Goal: Task Accomplishment & Management: Complete application form

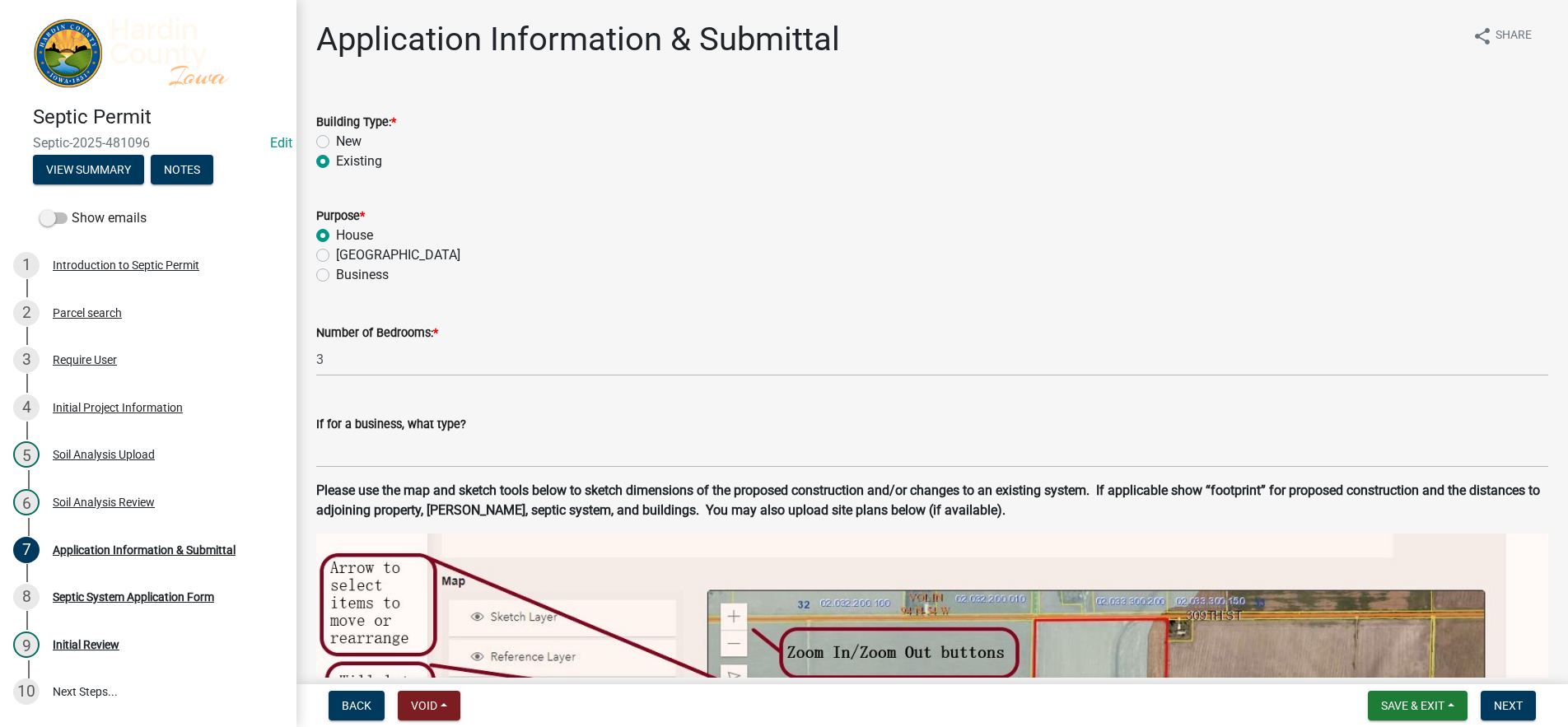
scroll to position [1478, 0]
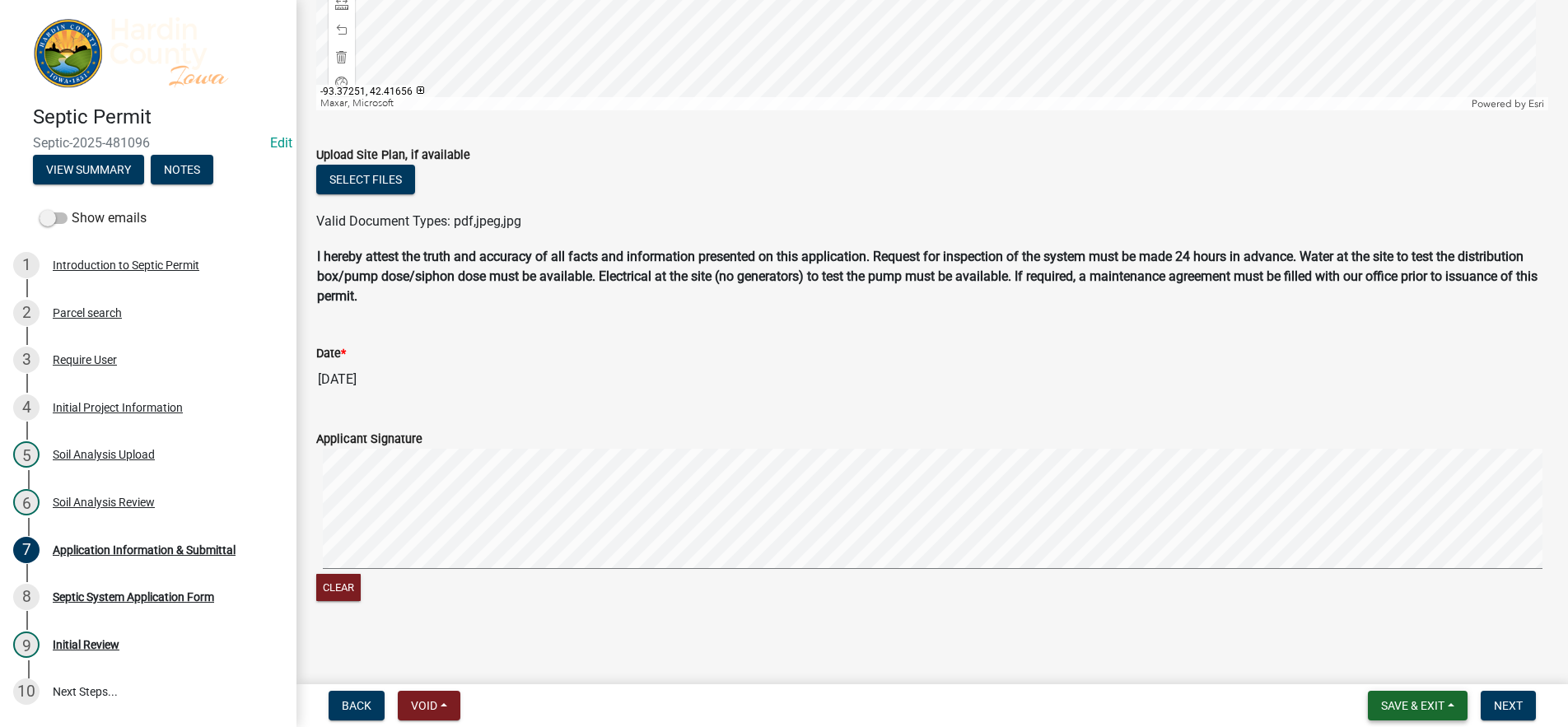
click at [1418, 710] on span "Save & Exit" at bounding box center [1412, 706] width 63 height 14
click at [1414, 666] on button "Save & Exit" at bounding box center [1401, 663] width 132 height 40
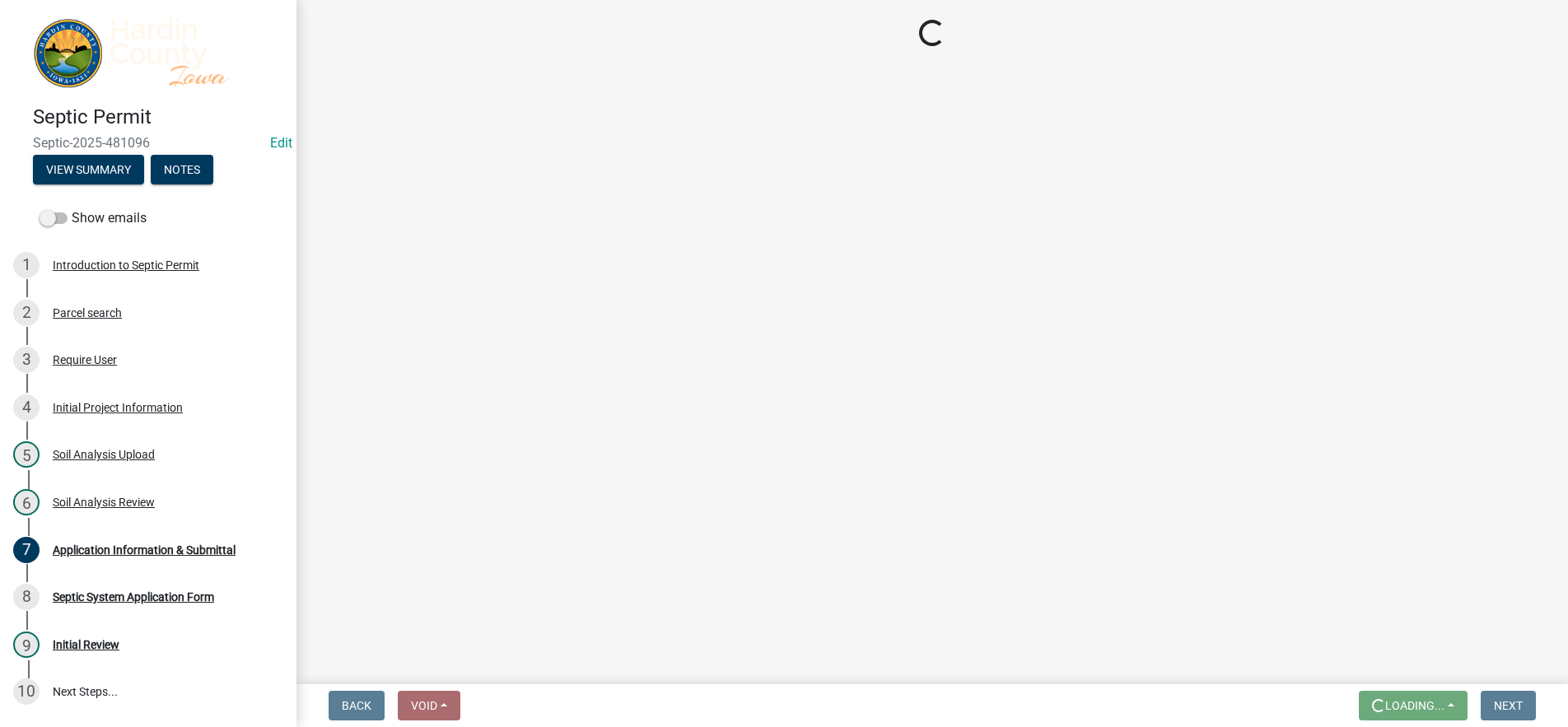
scroll to position [0, 0]
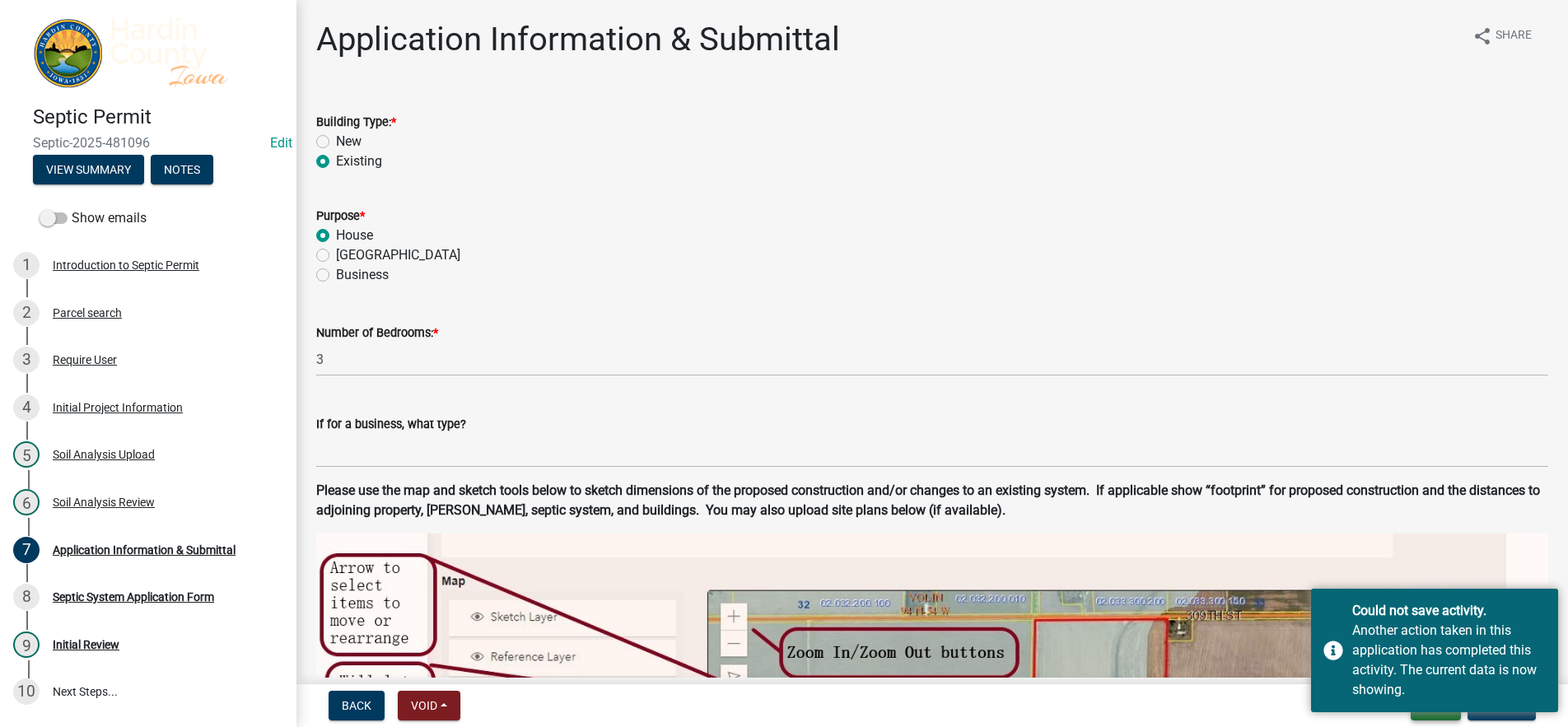
click at [1438, 716] on button "Exit" at bounding box center [1436, 706] width 50 height 30
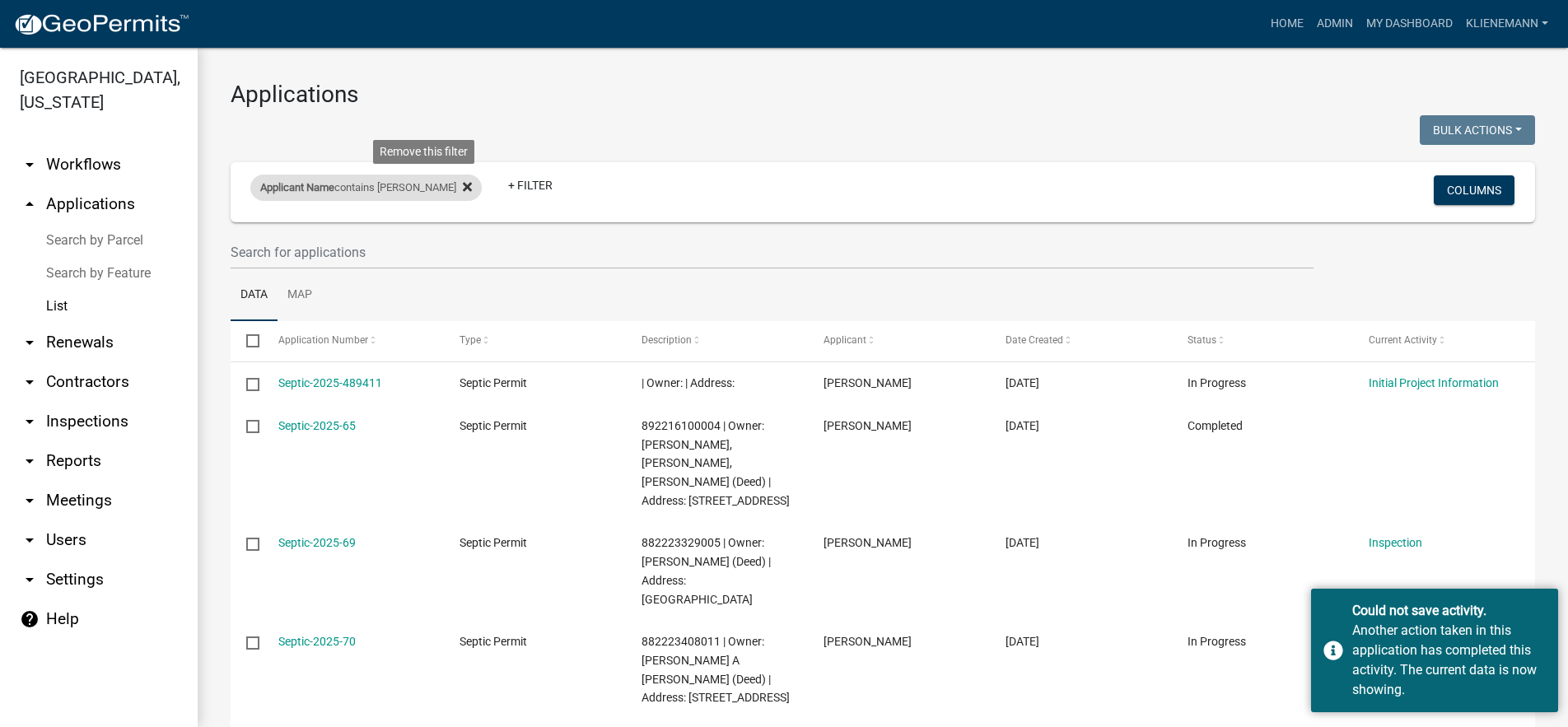
click at [463, 193] on icon at bounding box center [467, 187] width 9 height 14
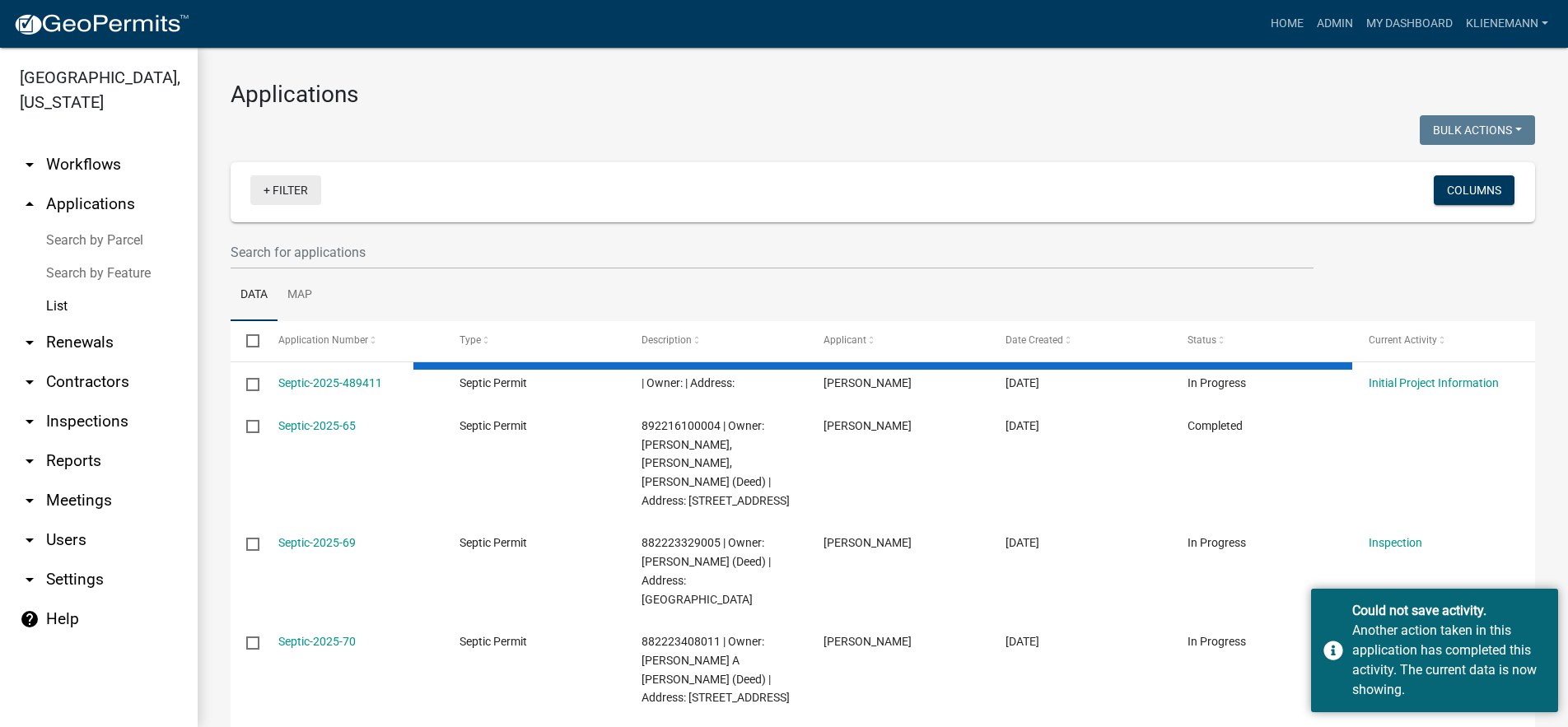
click at [305, 194] on link "+ Filter" at bounding box center [285, 190] width 71 height 30
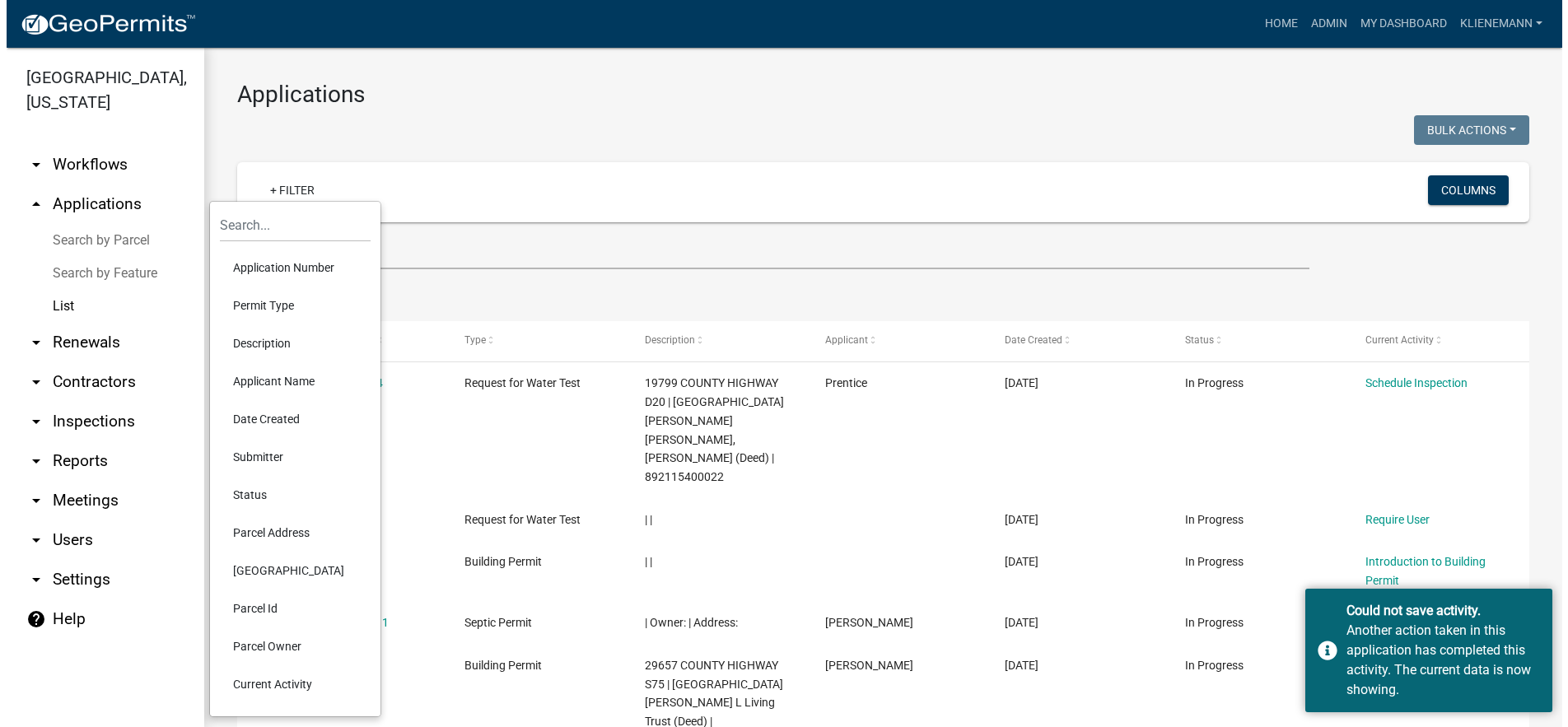
scroll to position [82, 0]
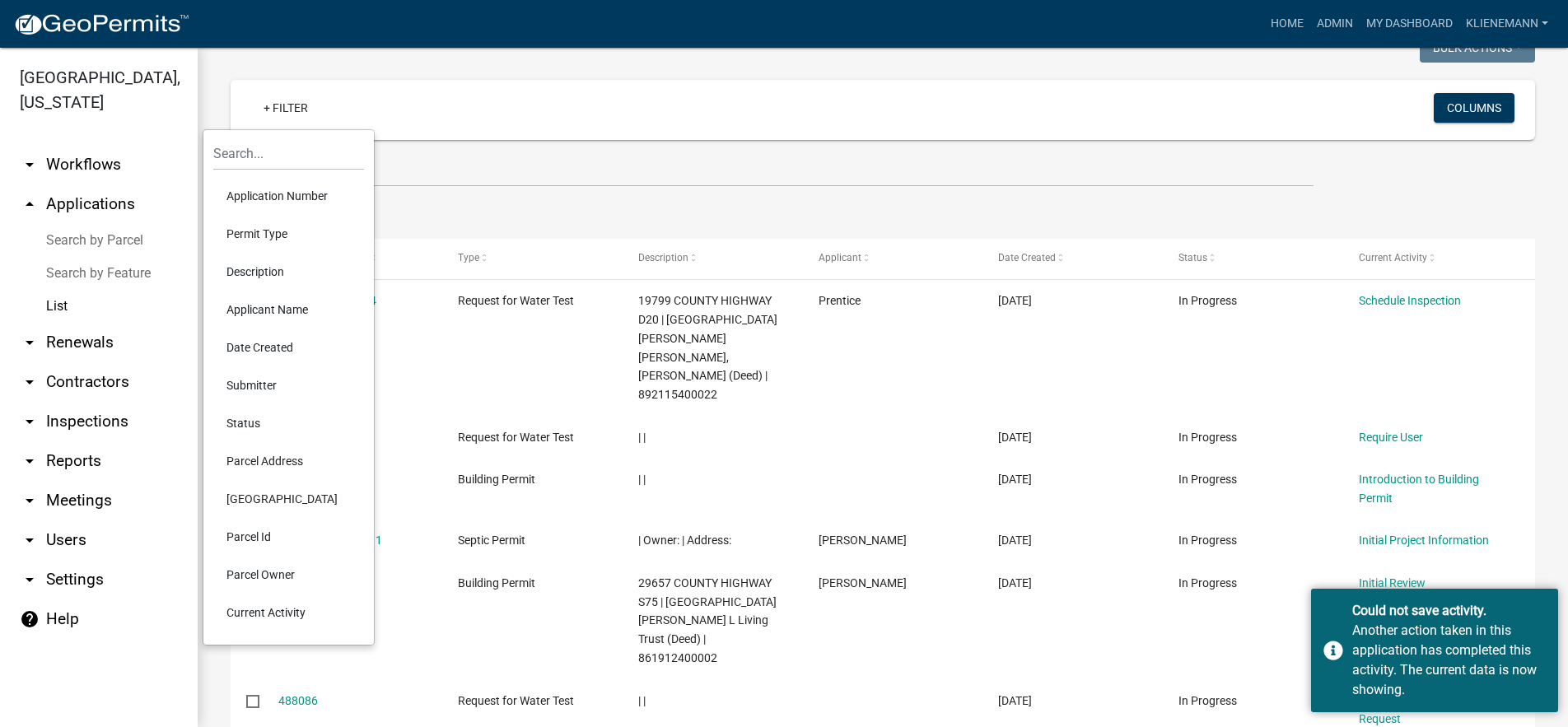
click at [314, 227] on li "Permit Type" at bounding box center [288, 234] width 150 height 38
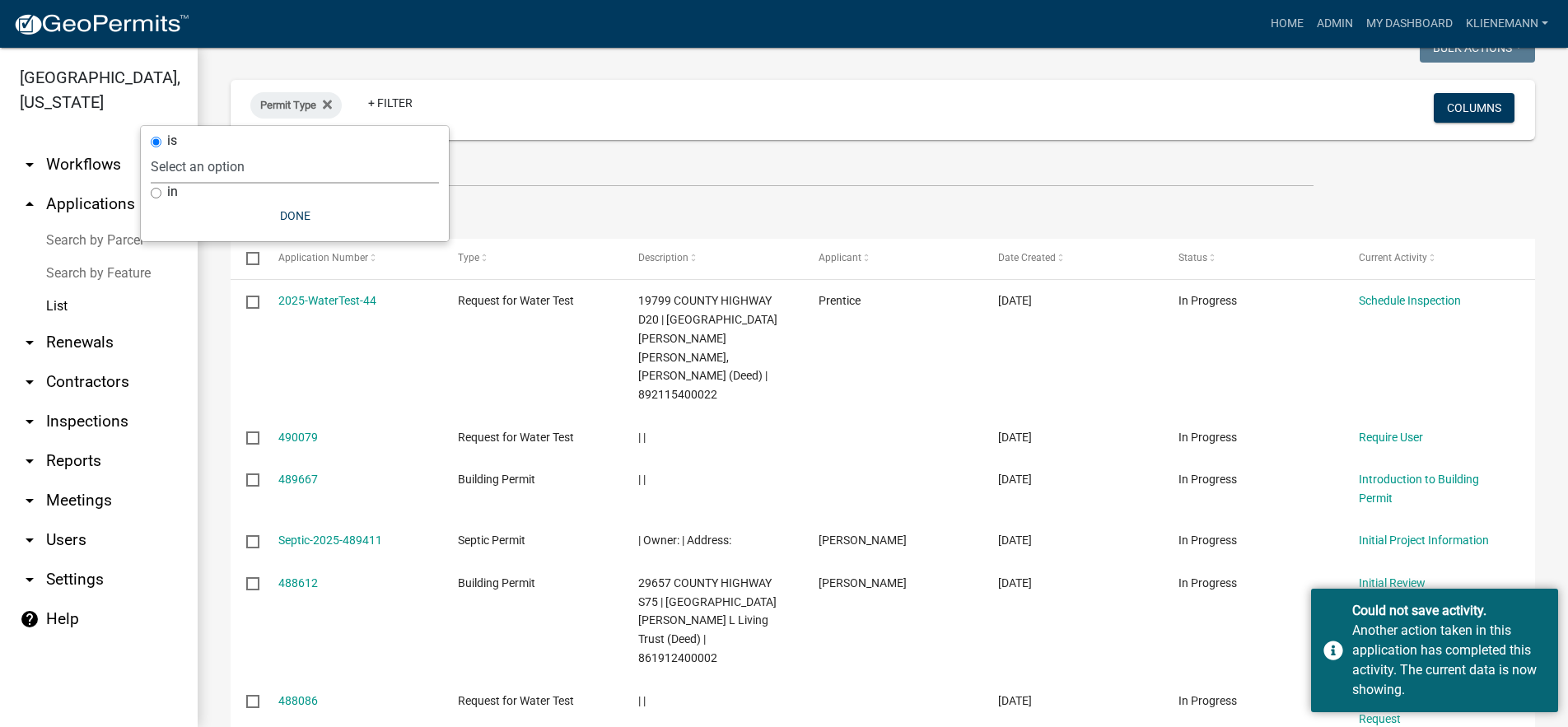
click at [258, 167] on select "Select an option Building Permit City Address Assigned Form Conditional/Special…" at bounding box center [294, 167] width 288 height 34
select select "c5904294-abcd-4db1-ad3c-d2a2b0d3613e"
click at [213, 150] on select "Select an option Building Permit City Address Assigned Form Conditional/Special…" at bounding box center [294, 167] width 288 height 34
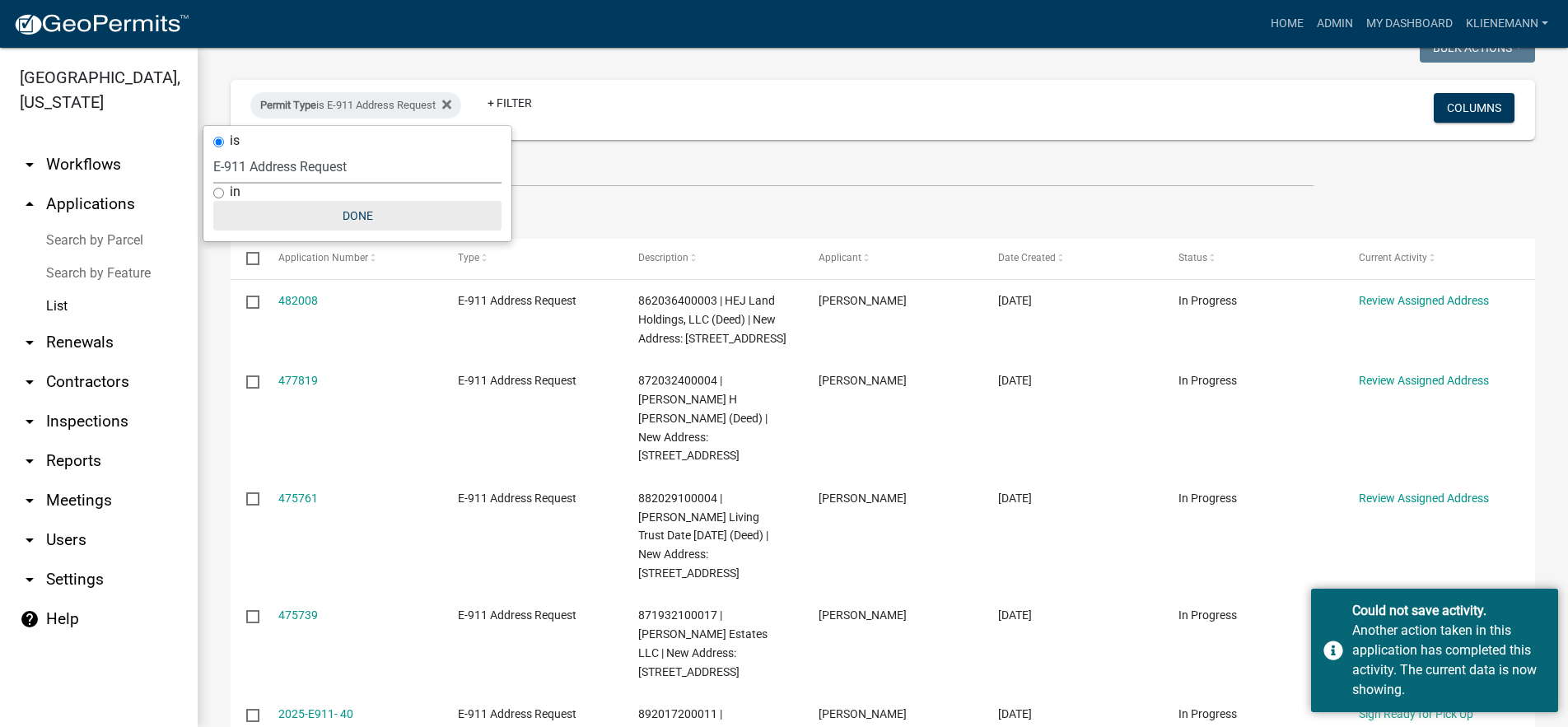
click at [354, 225] on button "Done" at bounding box center [357, 215] width 288 height 30
click at [519, 115] on link "+ Filter" at bounding box center [509, 103] width 71 height 30
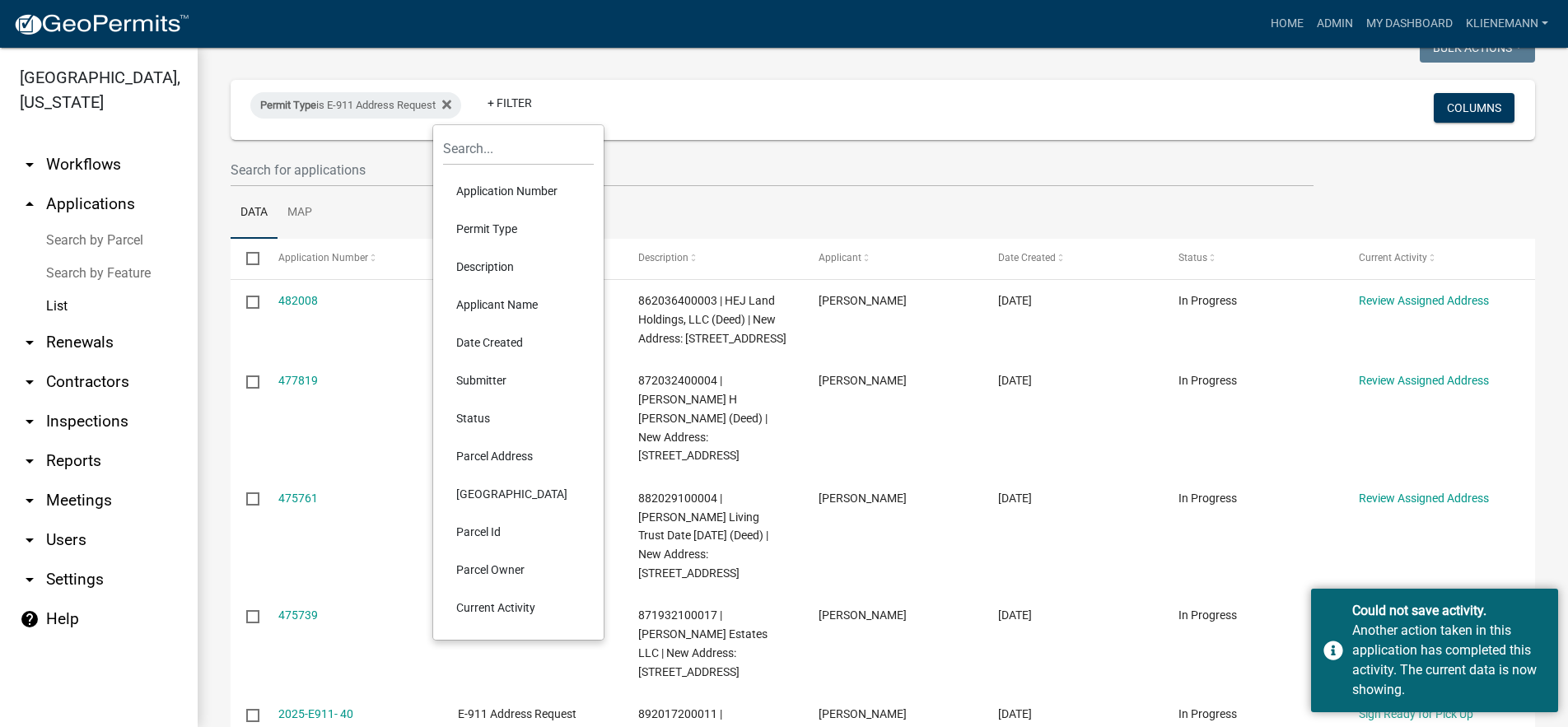
click at [522, 467] on li "Parcel Address" at bounding box center [517, 456] width 150 height 38
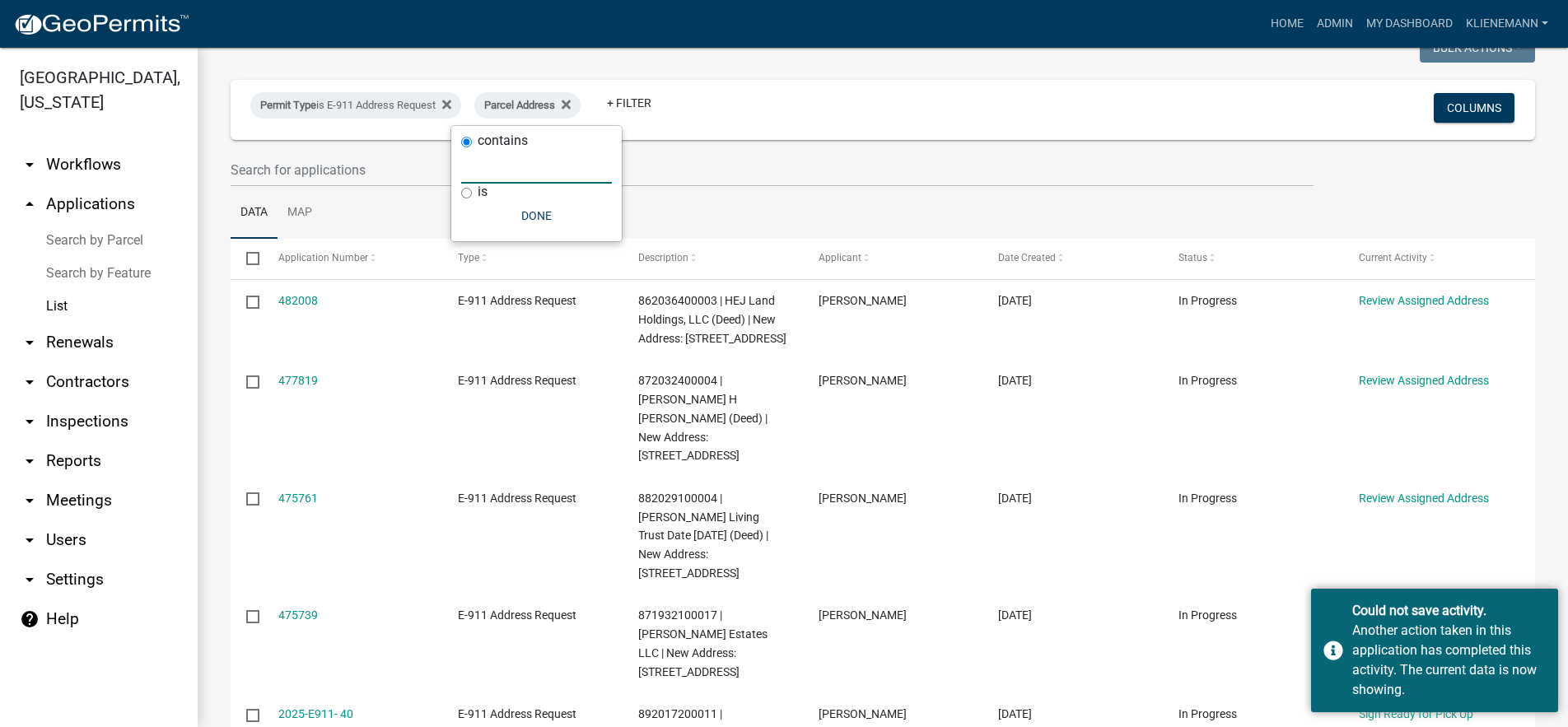
click at [549, 177] on input "text" at bounding box center [536, 167] width 150 height 34
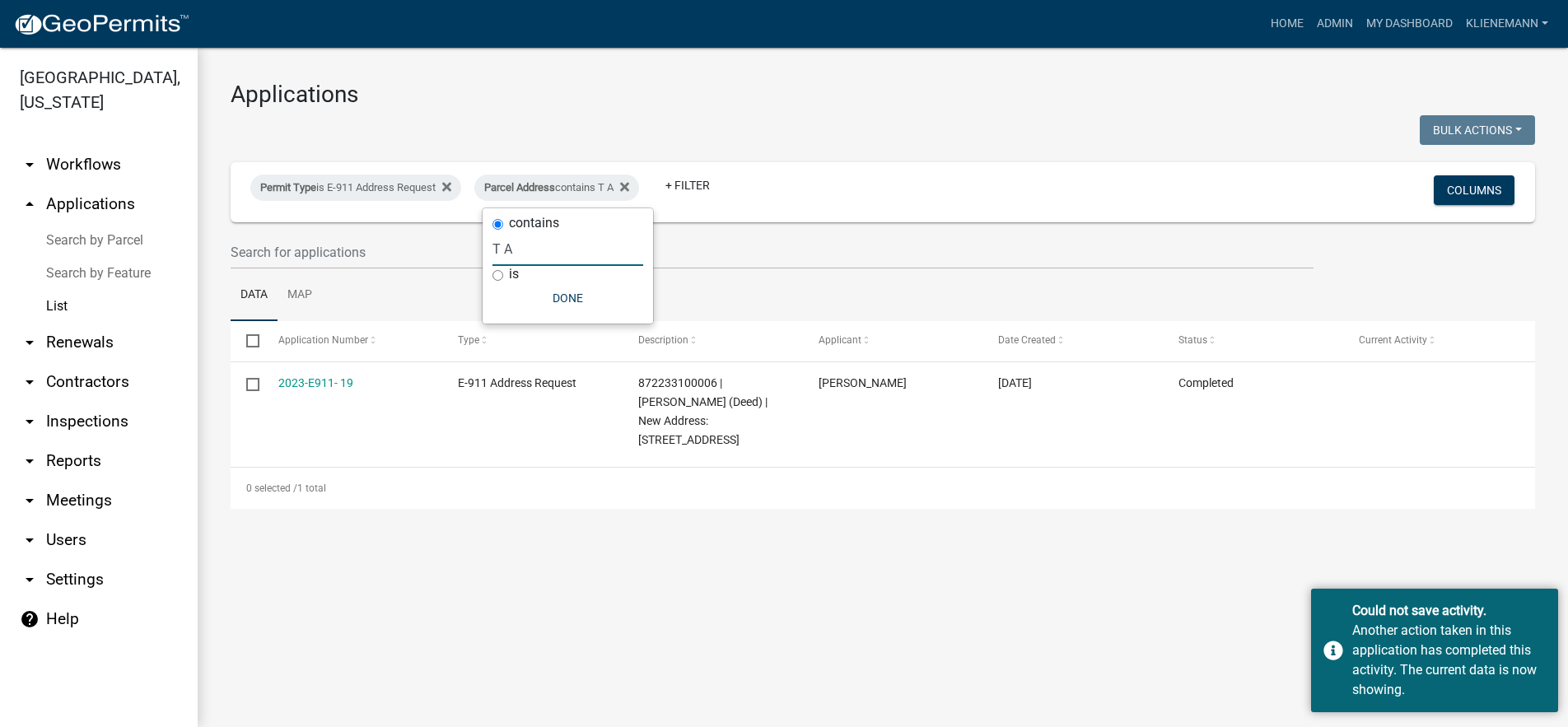
scroll to position [0, 0]
type input "T"
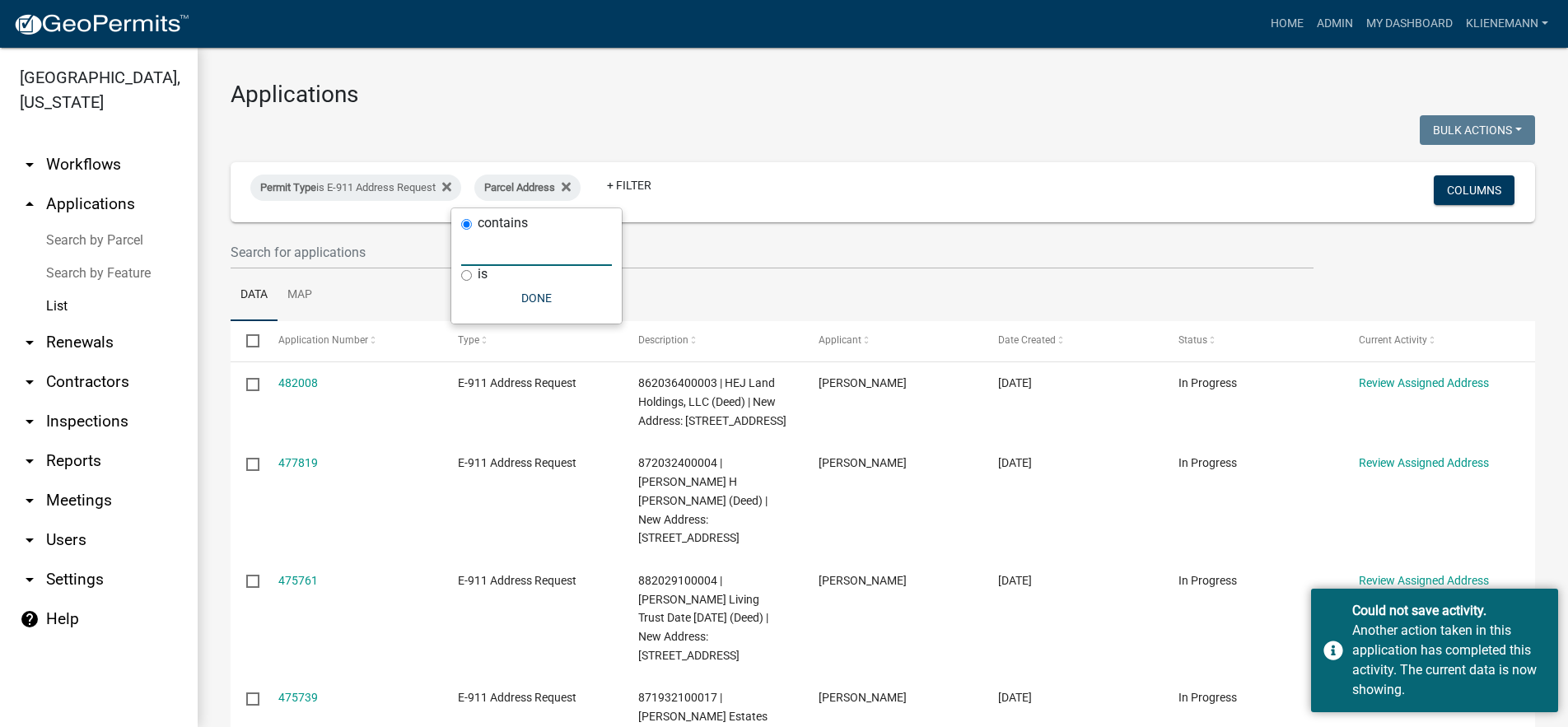
click at [539, 243] on input "text" at bounding box center [536, 249] width 150 height 34
click at [570, 196] on fa-icon at bounding box center [563, 187] width 16 height 26
click at [496, 179] on link "+ Filter" at bounding box center [509, 185] width 71 height 30
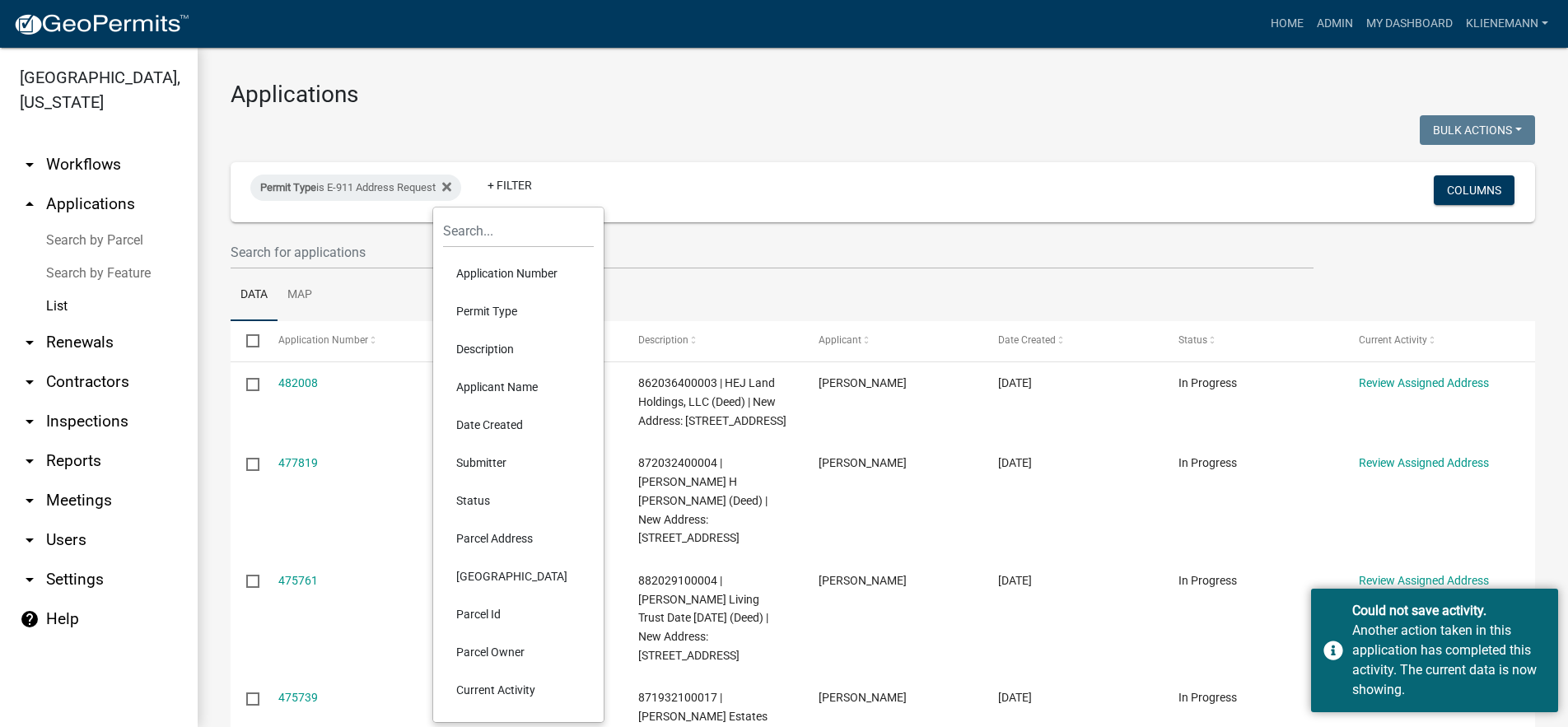
click at [540, 578] on li "[GEOGRAPHIC_DATA]" at bounding box center [517, 576] width 150 height 38
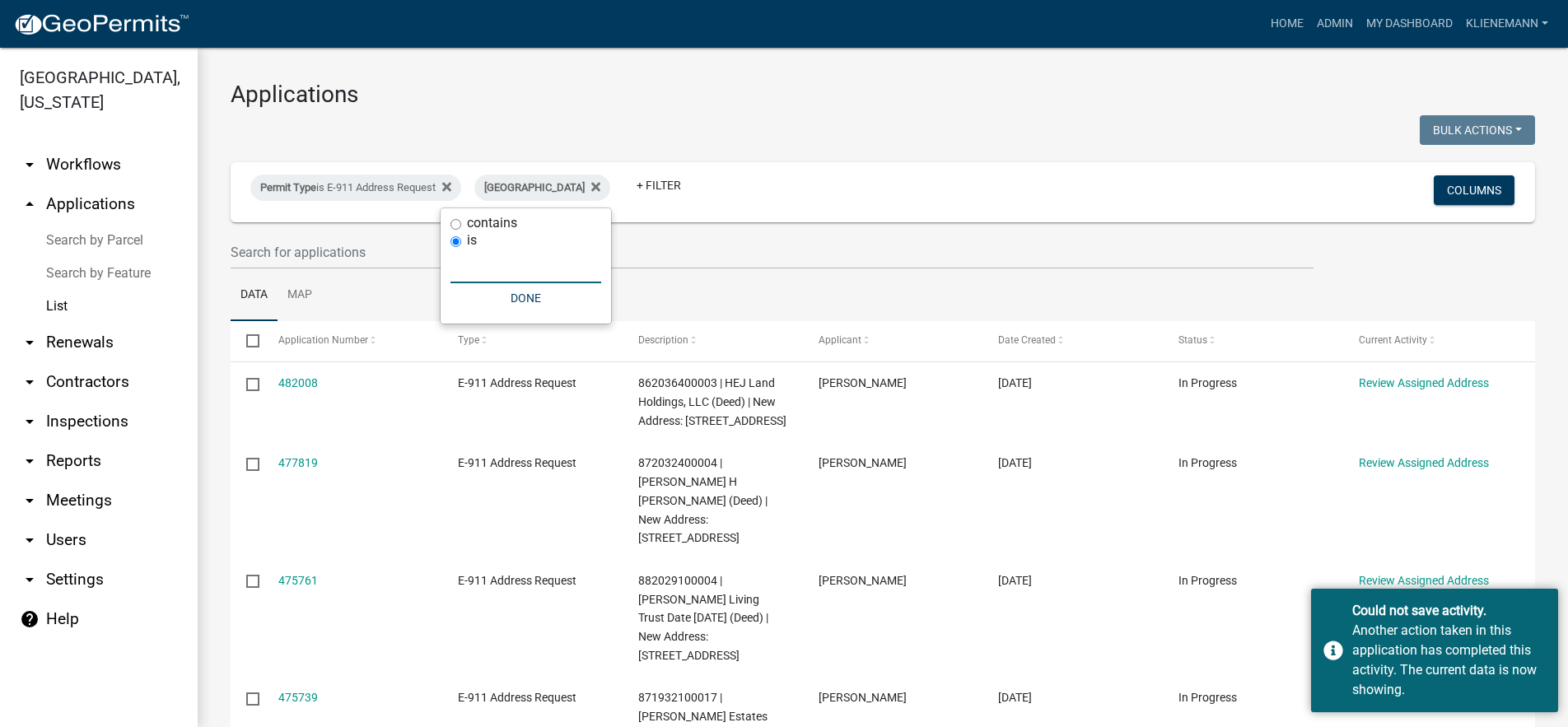
click at [558, 261] on input "text" at bounding box center [525, 266] width 150 height 34
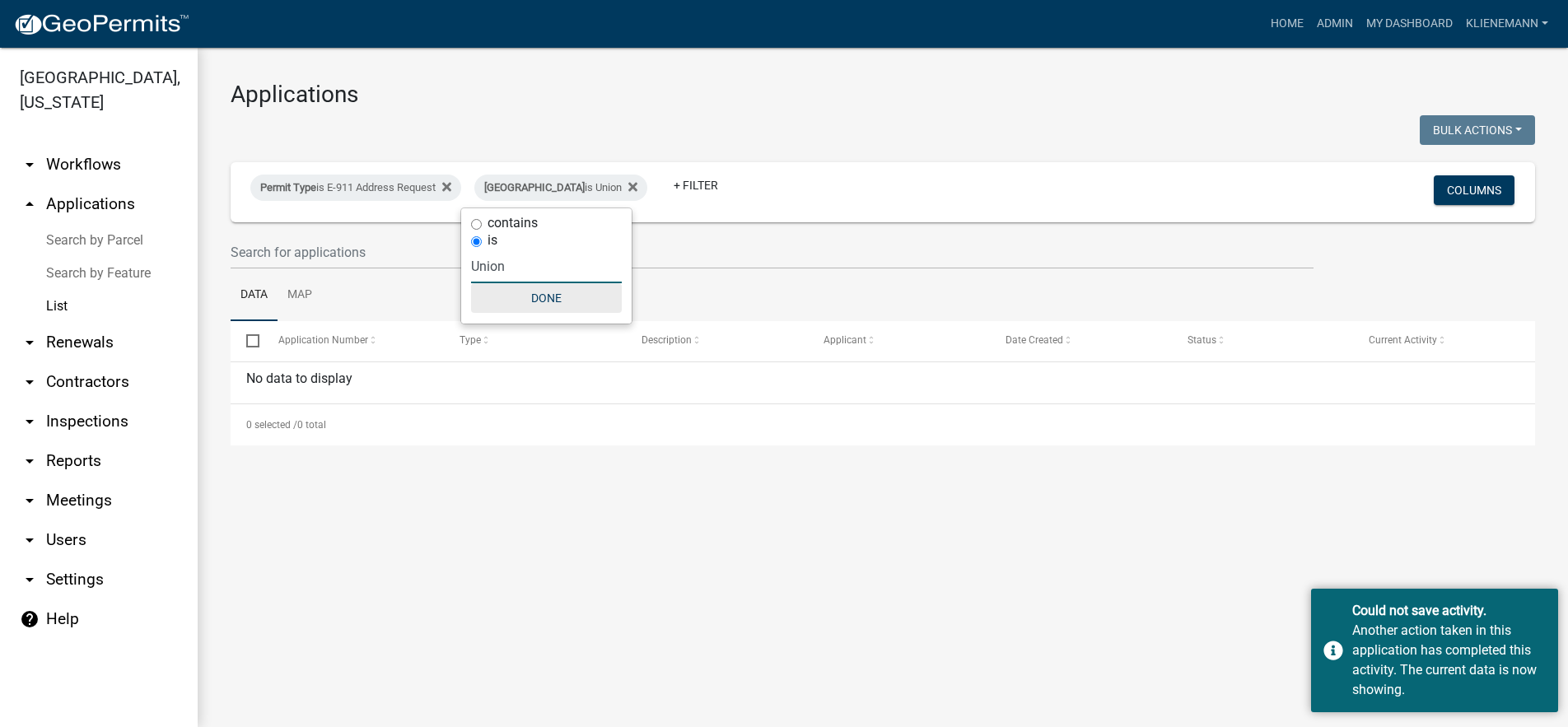
type input "Union"
click at [549, 300] on button "Done" at bounding box center [546, 298] width 150 height 30
click at [598, 187] on div "[GEOGRAPHIC_DATA] is Union" at bounding box center [560, 187] width 172 height 26
click at [555, 273] on input "Union" at bounding box center [546, 266] width 150 height 34
click at [628, 180] on icon at bounding box center [632, 187] width 9 height 14
